Goal: Information Seeking & Learning: Learn about a topic

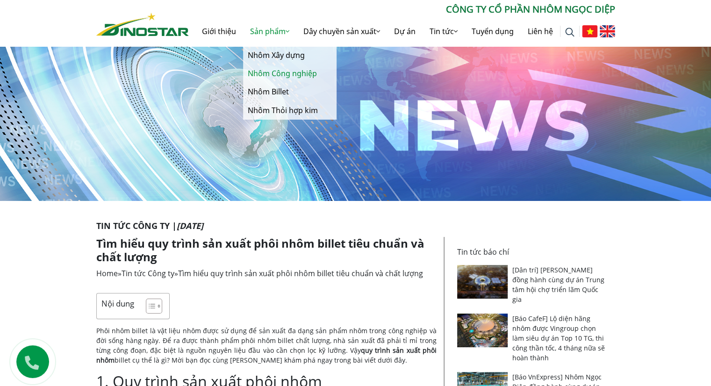
click at [288, 78] on link "Nhôm Công nghiệp" at bounding box center [290, 74] width 94 height 18
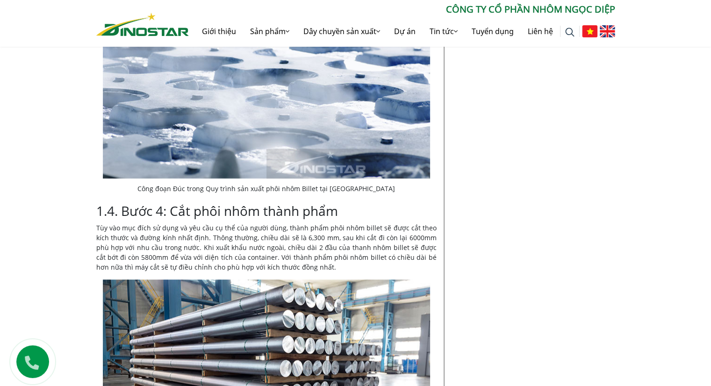
scroll to position [1139, 0]
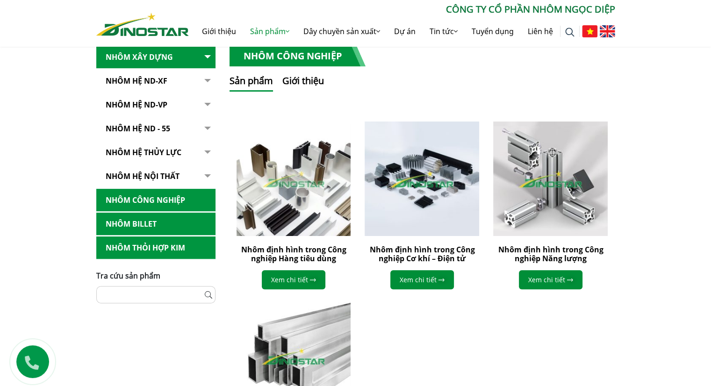
scroll to position [140, 0]
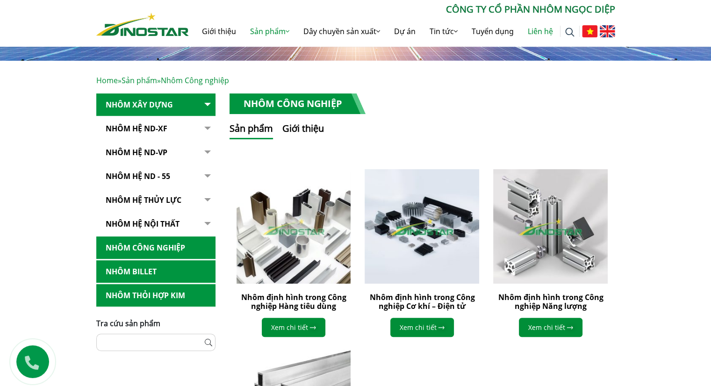
click at [536, 31] on link "Liên hệ" at bounding box center [540, 31] width 39 height 30
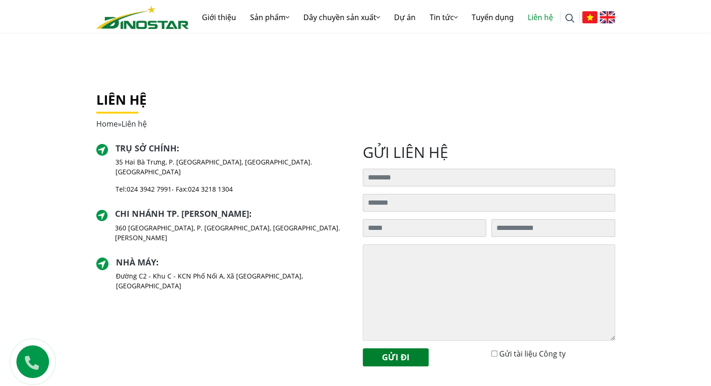
scroll to position [187, 0]
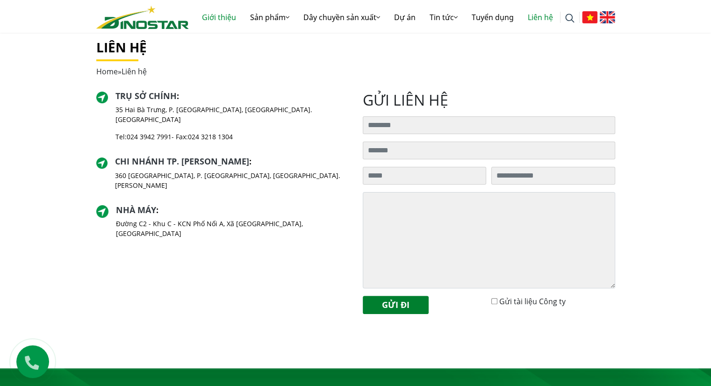
click at [219, 17] on link "Giới thiệu" at bounding box center [219, 17] width 48 height 30
click at [254, 15] on link "Sản phẩm" at bounding box center [269, 17] width 53 height 30
click at [452, 51] on h1 "Liên hệ" at bounding box center [355, 48] width 519 height 16
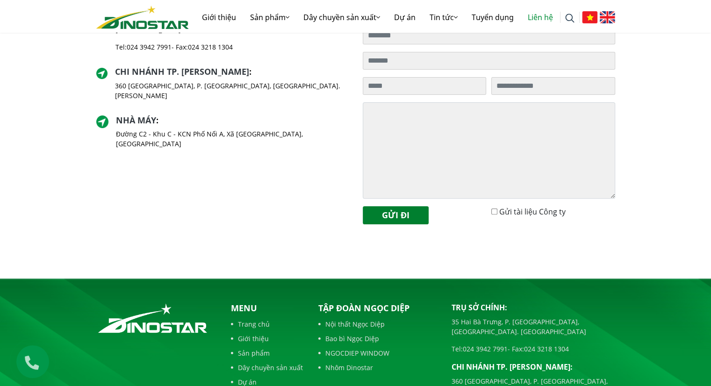
scroll to position [374, 0]
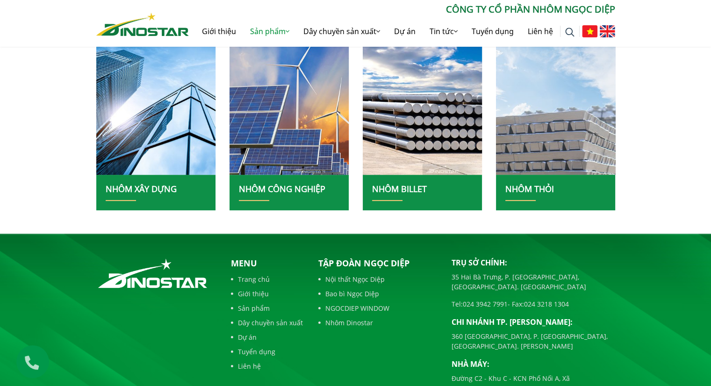
scroll to position [300, 0]
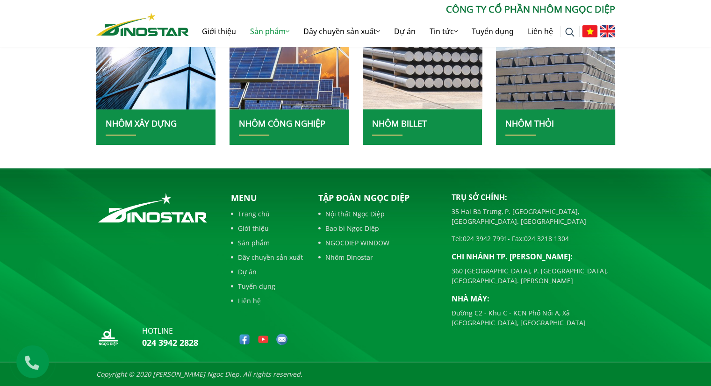
click at [435, 94] on img at bounding box center [423, 36] width 128 height 156
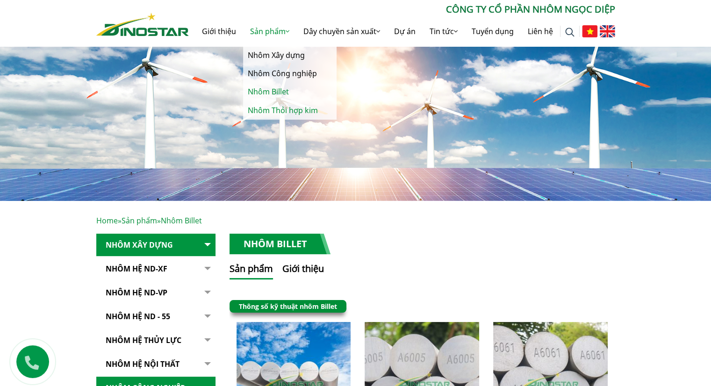
click at [283, 110] on link "Nhôm Thỏi hợp kim" at bounding box center [290, 111] width 94 height 18
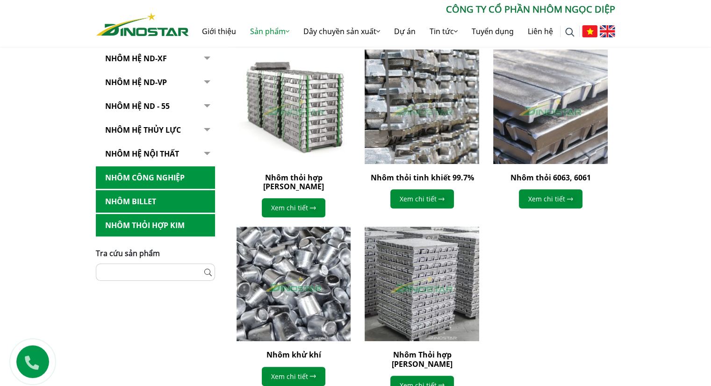
scroll to position [327, 0]
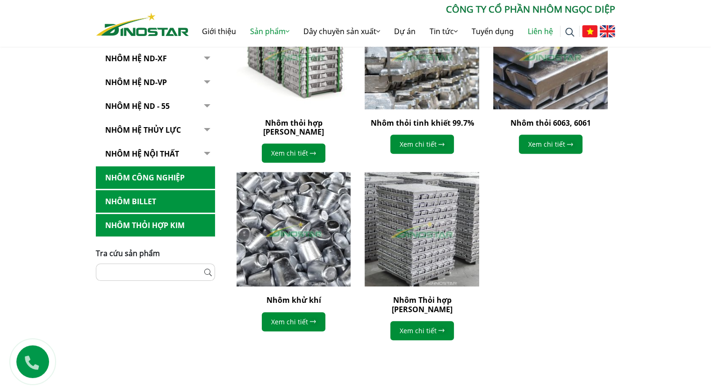
click at [541, 32] on link "Liên hệ" at bounding box center [540, 31] width 39 height 30
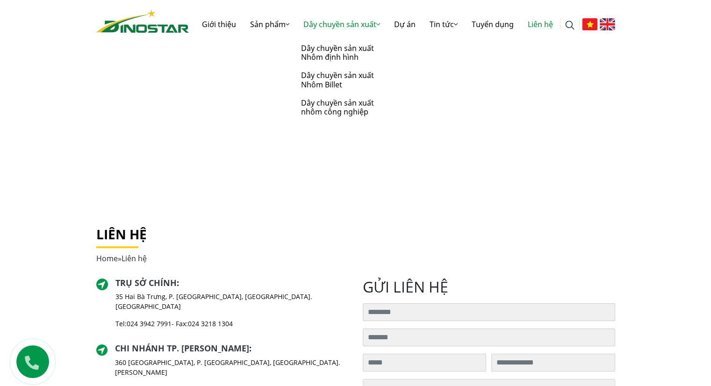
click at [365, 10] on link "Dây chuyền sản xuất" at bounding box center [342, 24] width 91 height 30
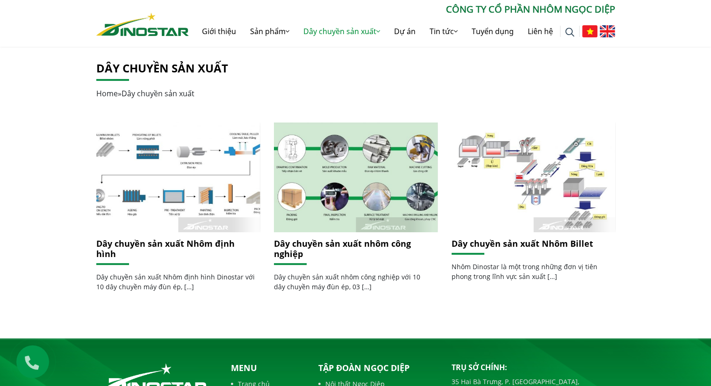
scroll to position [187, 0]
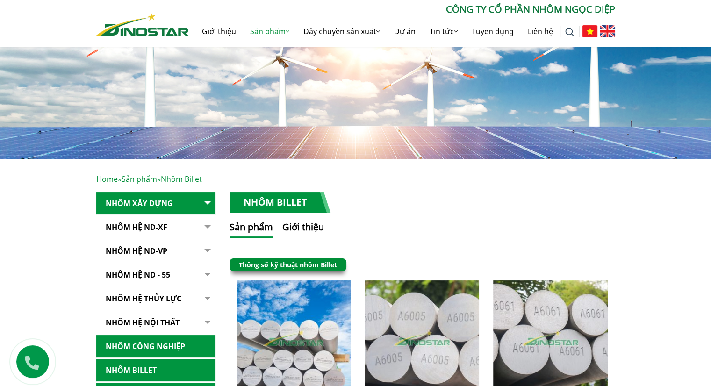
scroll to position [140, 0]
